Goal: Navigation & Orientation: Find specific page/section

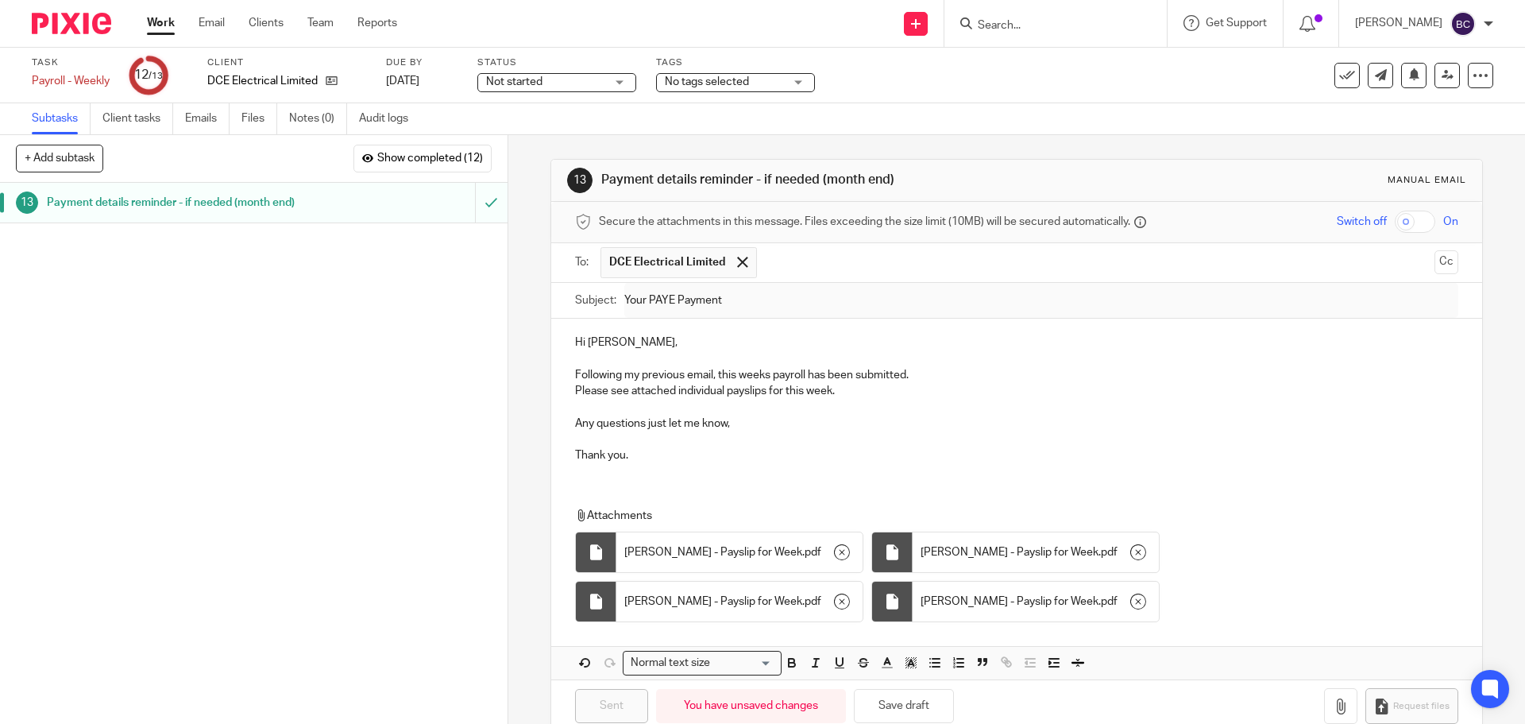
scroll to position [33, 0]
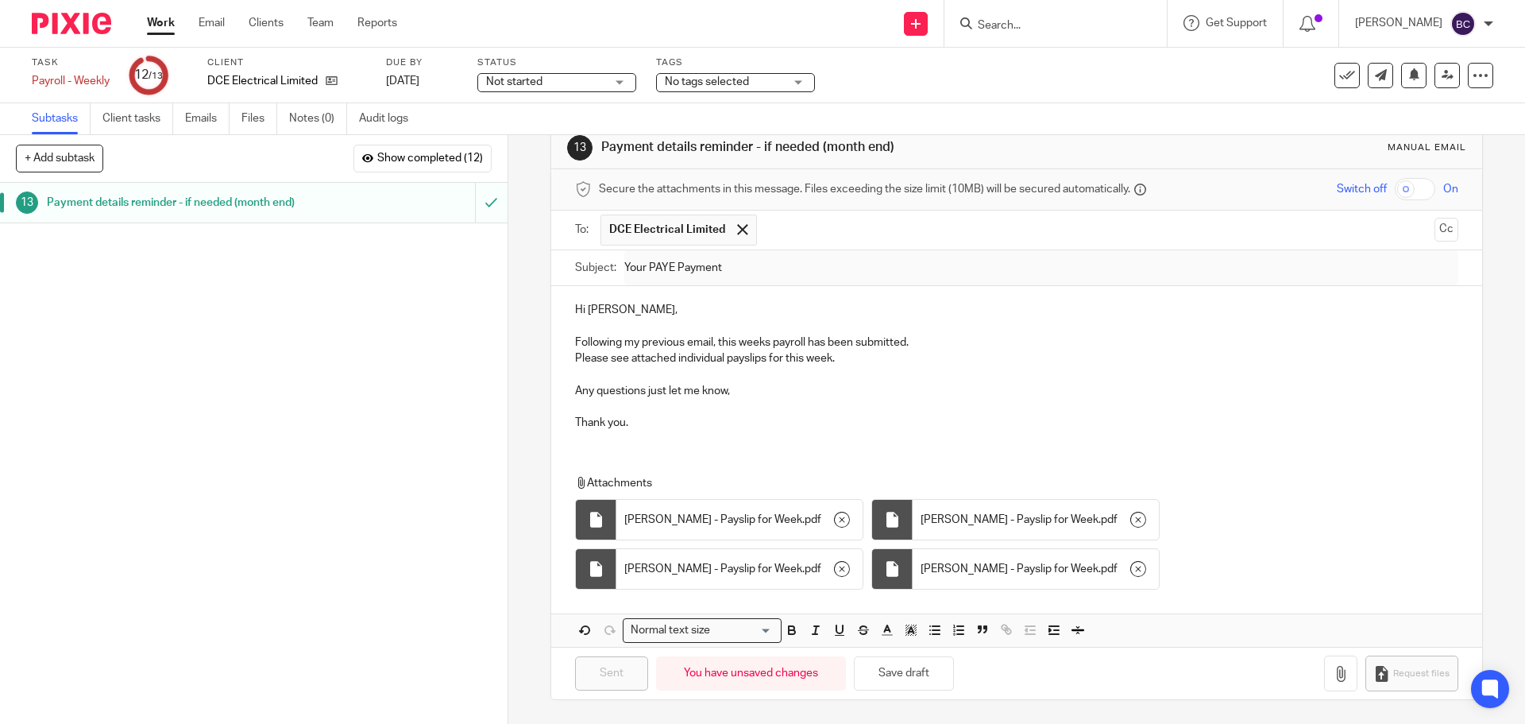
click at [156, 25] on link "Work" at bounding box center [161, 23] width 28 height 16
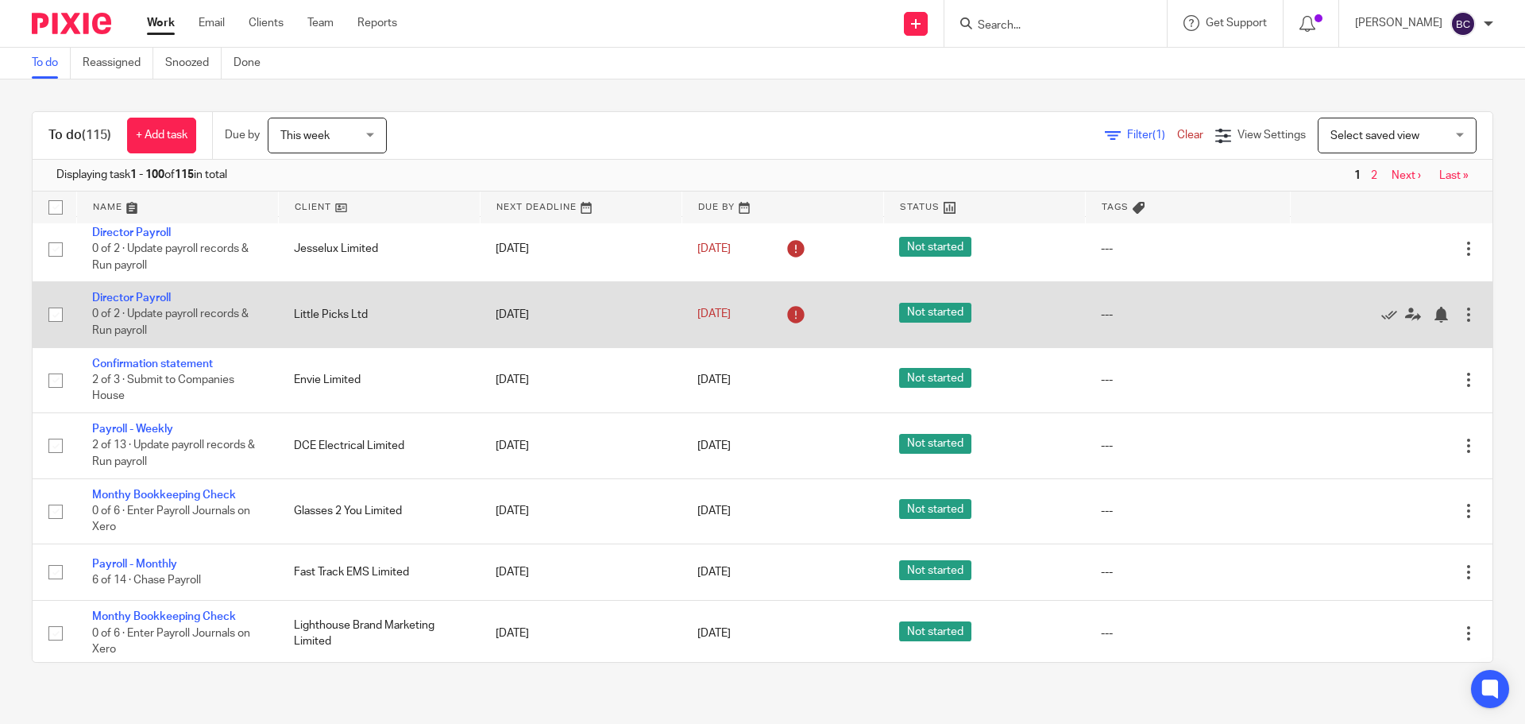
scroll to position [1589, 0]
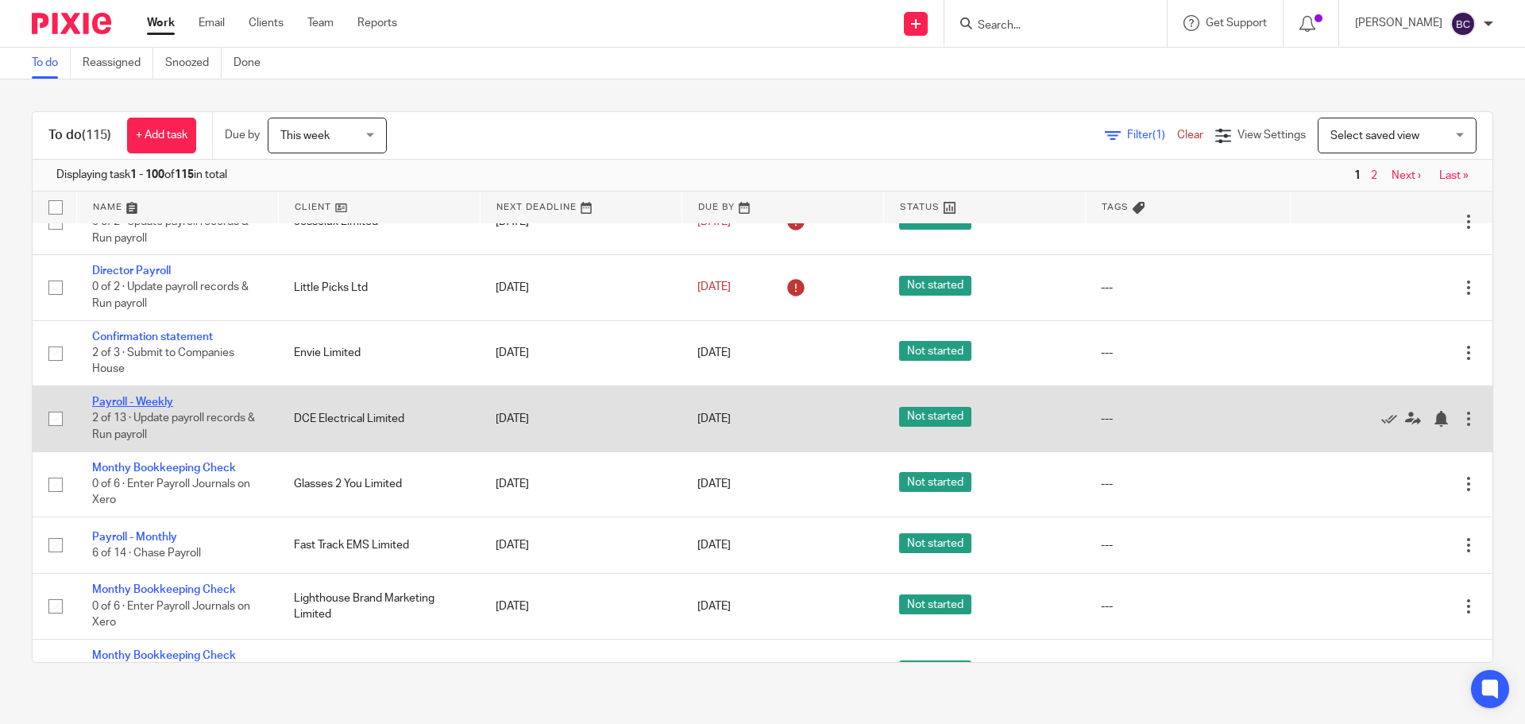
click at [110, 400] on link "Payroll - Weekly" at bounding box center [132, 401] width 81 height 11
